Goal: Find specific page/section: Find specific page/section

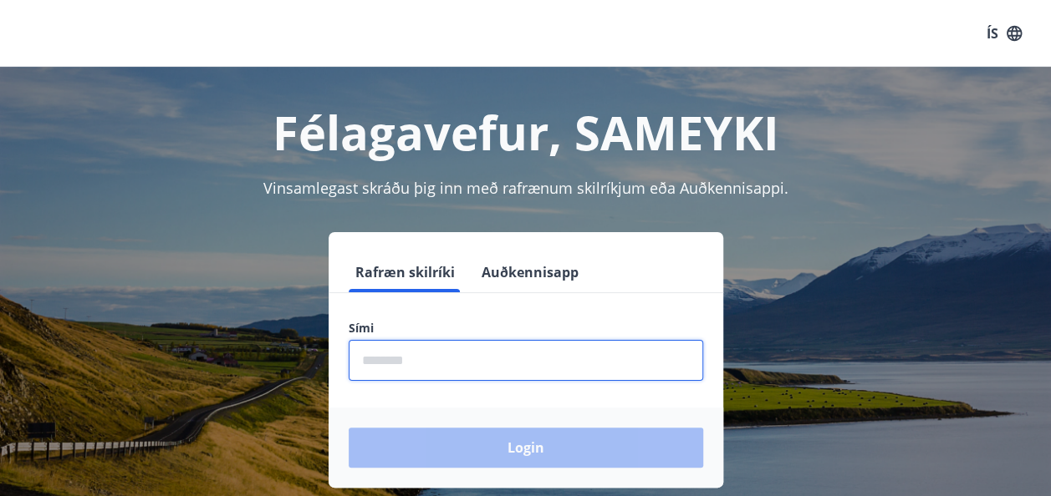
click at [403, 359] on input "phone" at bounding box center [526, 360] width 354 height 41
type input "********"
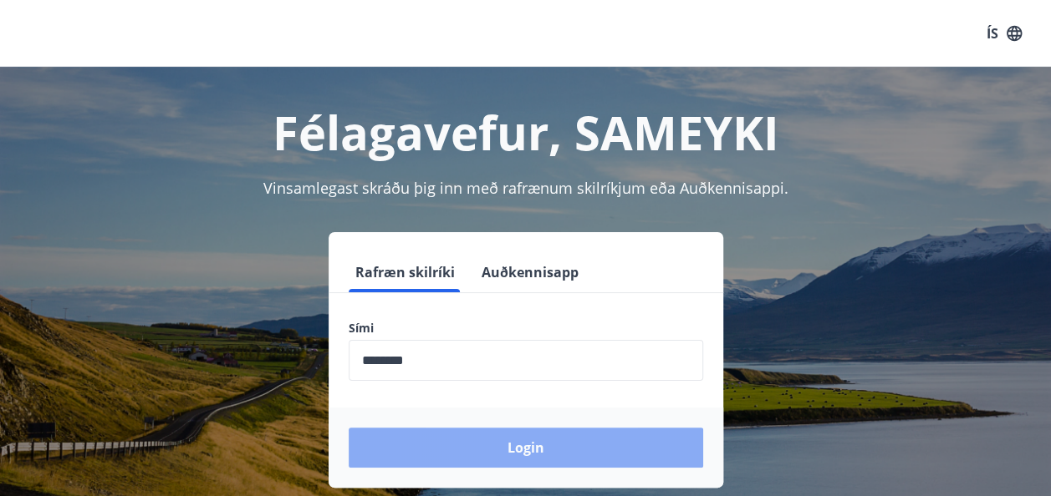
click at [484, 440] on button "Login" at bounding box center [526, 448] width 354 height 40
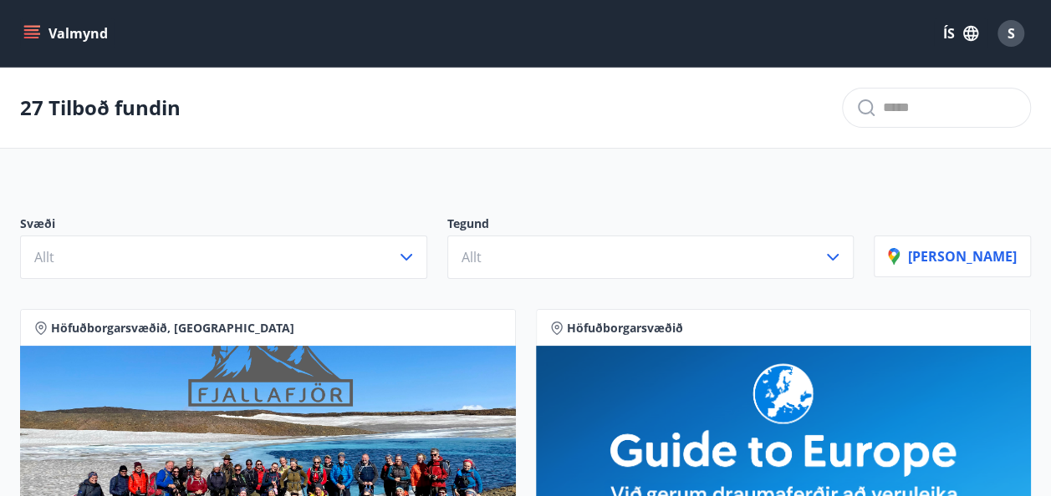
click at [53, 36] on button "Valmynd" at bounding box center [67, 33] width 94 height 30
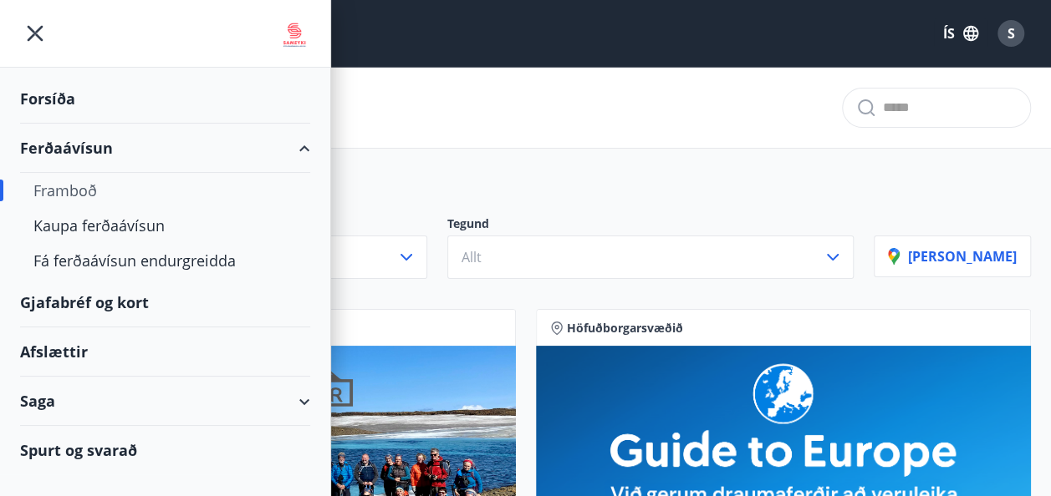
click at [89, 187] on div "Framboð" at bounding box center [164, 190] width 263 height 35
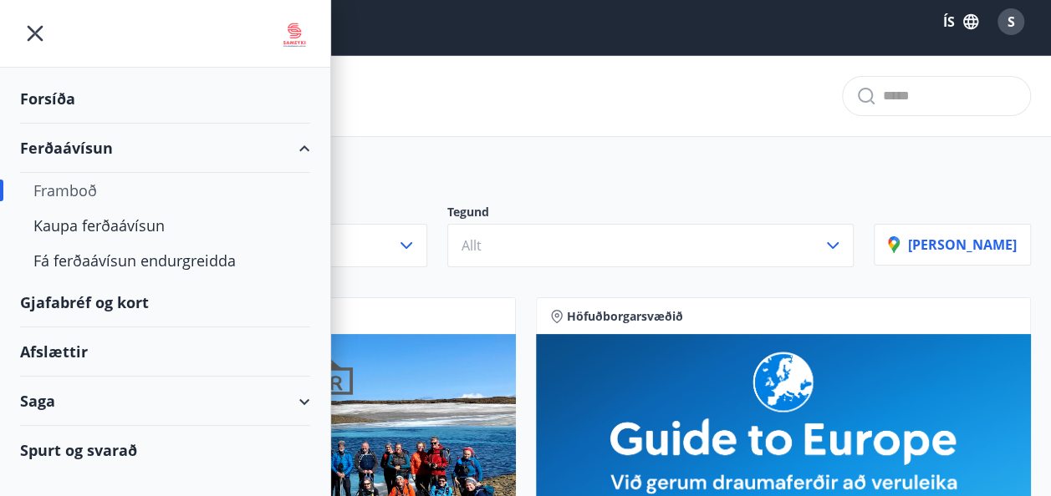
scroll to position [10, 0]
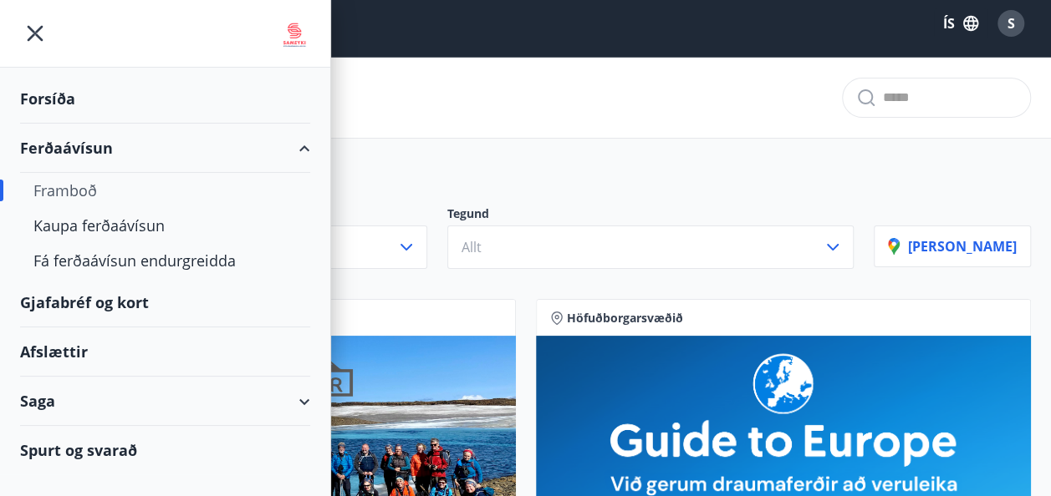
click at [71, 95] on div "Forsíða" at bounding box center [165, 98] width 290 height 49
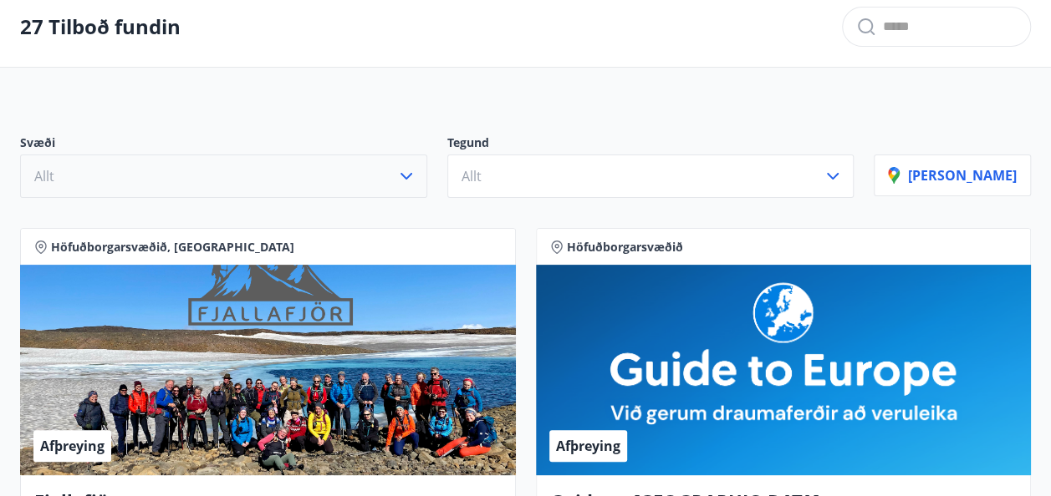
scroll to position [82, 0]
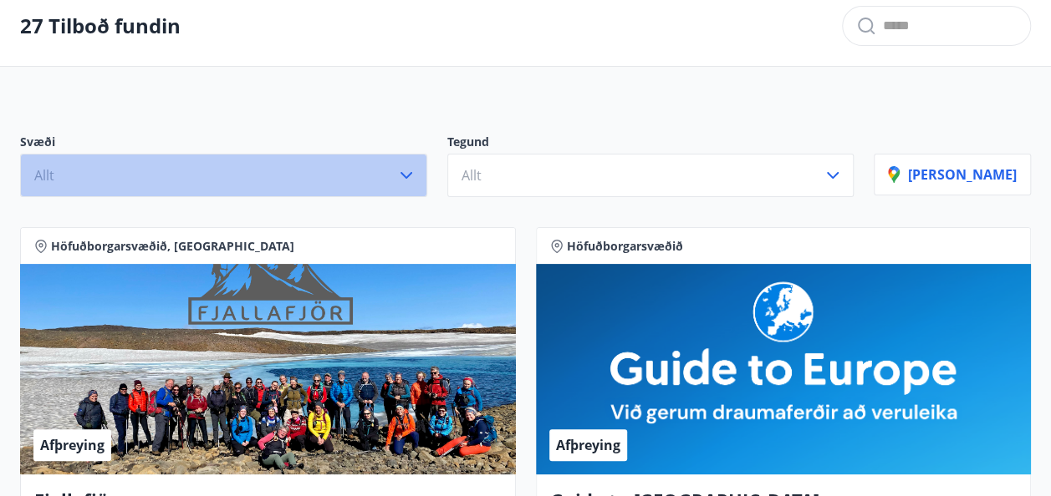
click at [412, 172] on icon "button" at bounding box center [406, 175] width 12 height 7
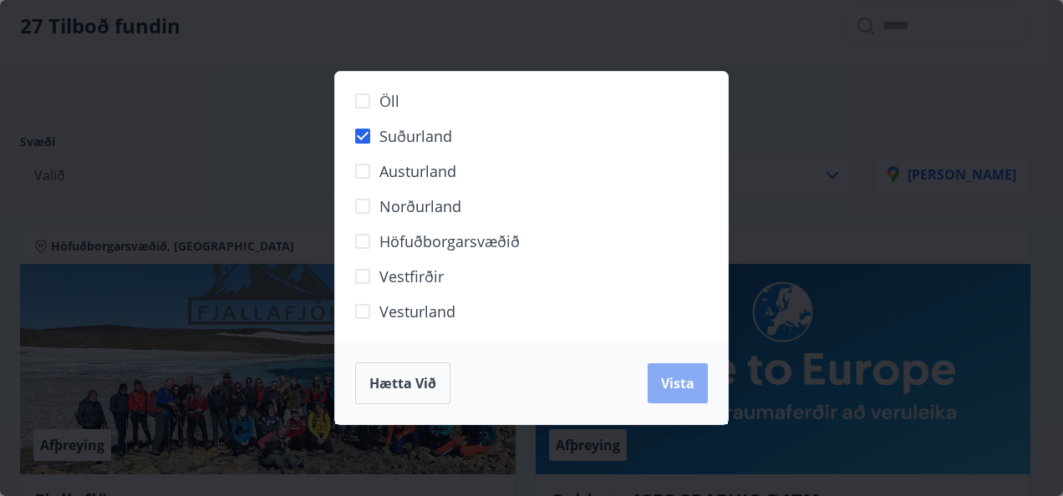
click at [669, 373] on button "Vista" at bounding box center [678, 384] width 60 height 40
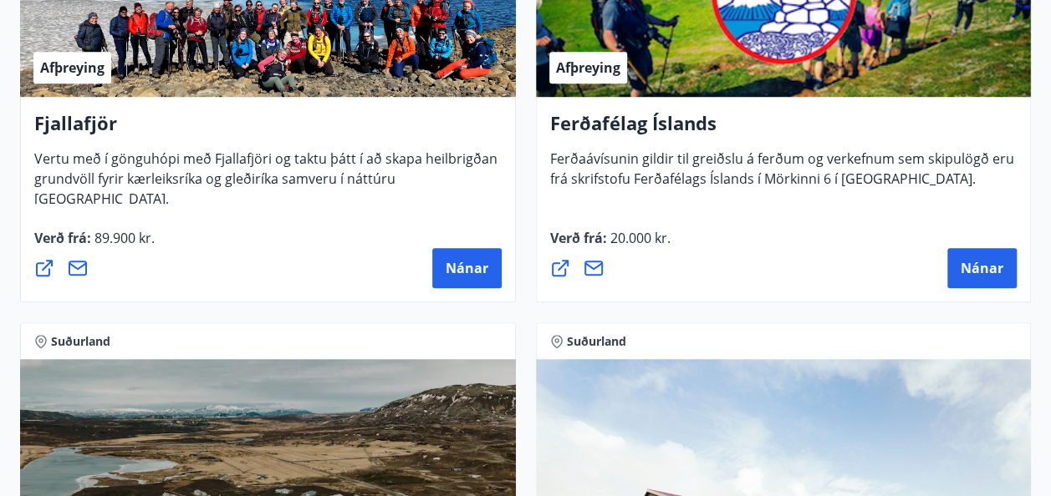
scroll to position [531, 0]
